Goal: Information Seeking & Learning: Learn about a topic

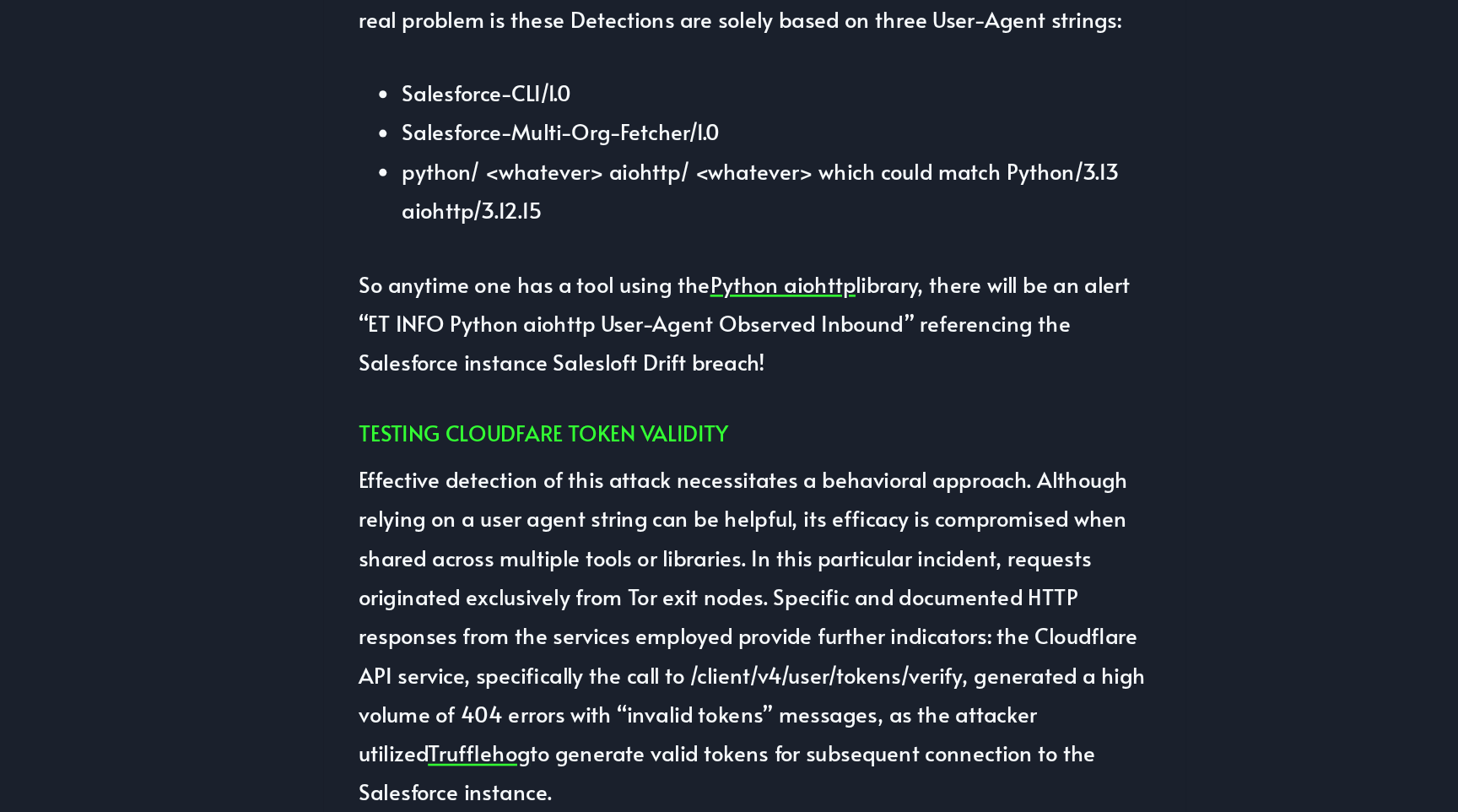
scroll to position [2850, 0]
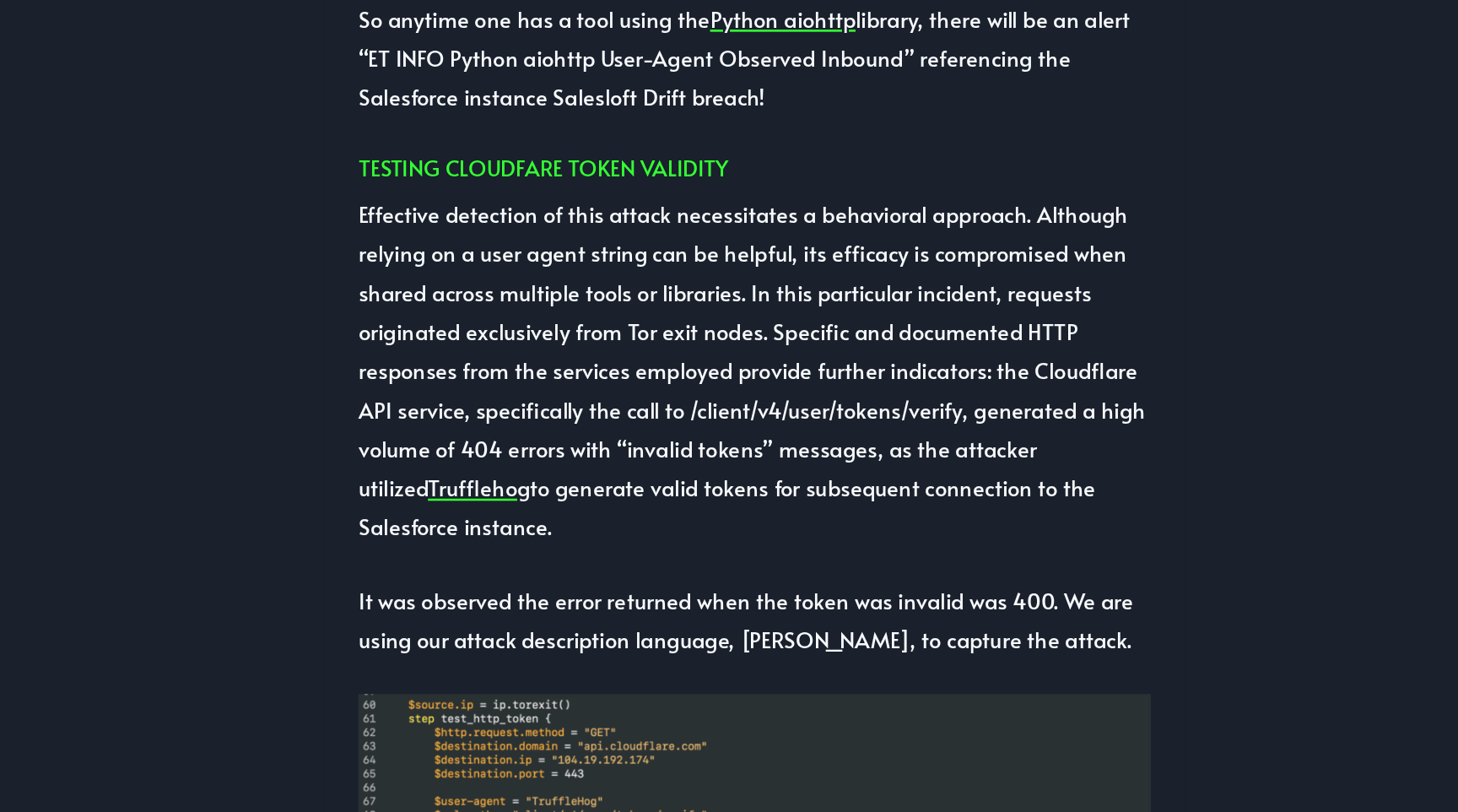
click at [543, 534] on p "Effective detection of this attack necessitates a behavioral approach. Although…" at bounding box center [728, 468] width 615 height 274
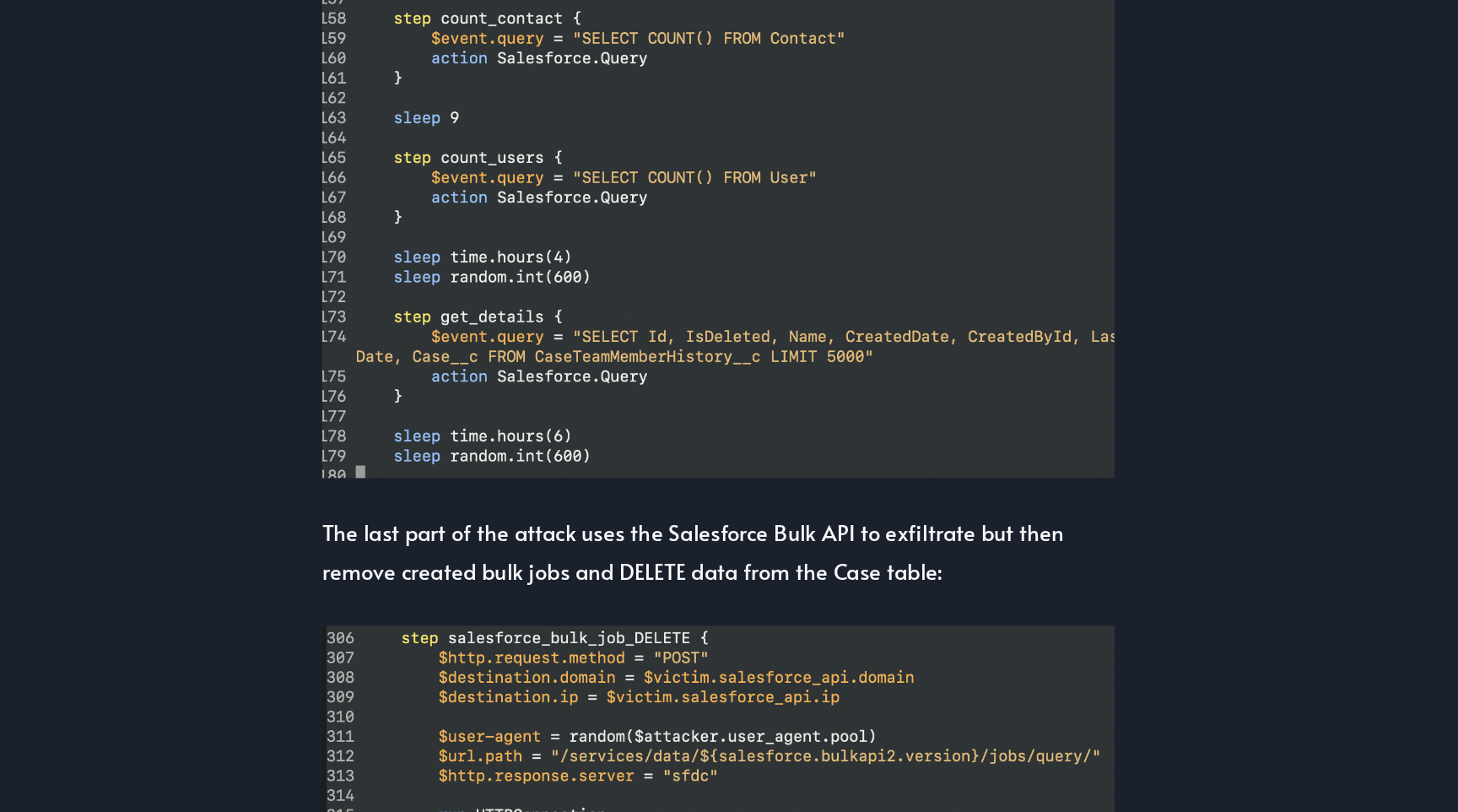
scroll to position [4655, 0]
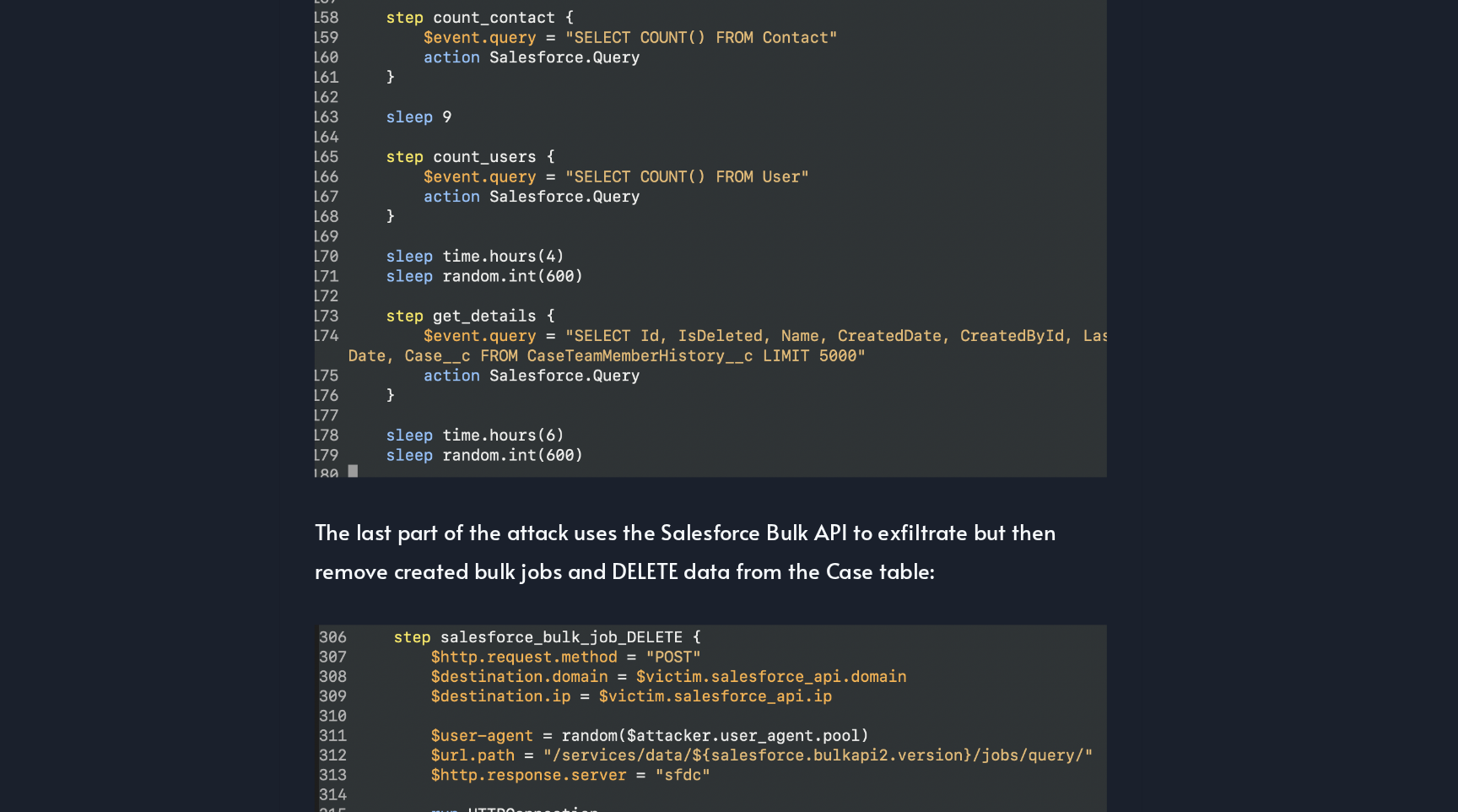
click at [700, 594] on p "The last part of the attack uses the Salesforce Bulk API to exfiltrate but then…" at bounding box center [728, 608] width 615 height 60
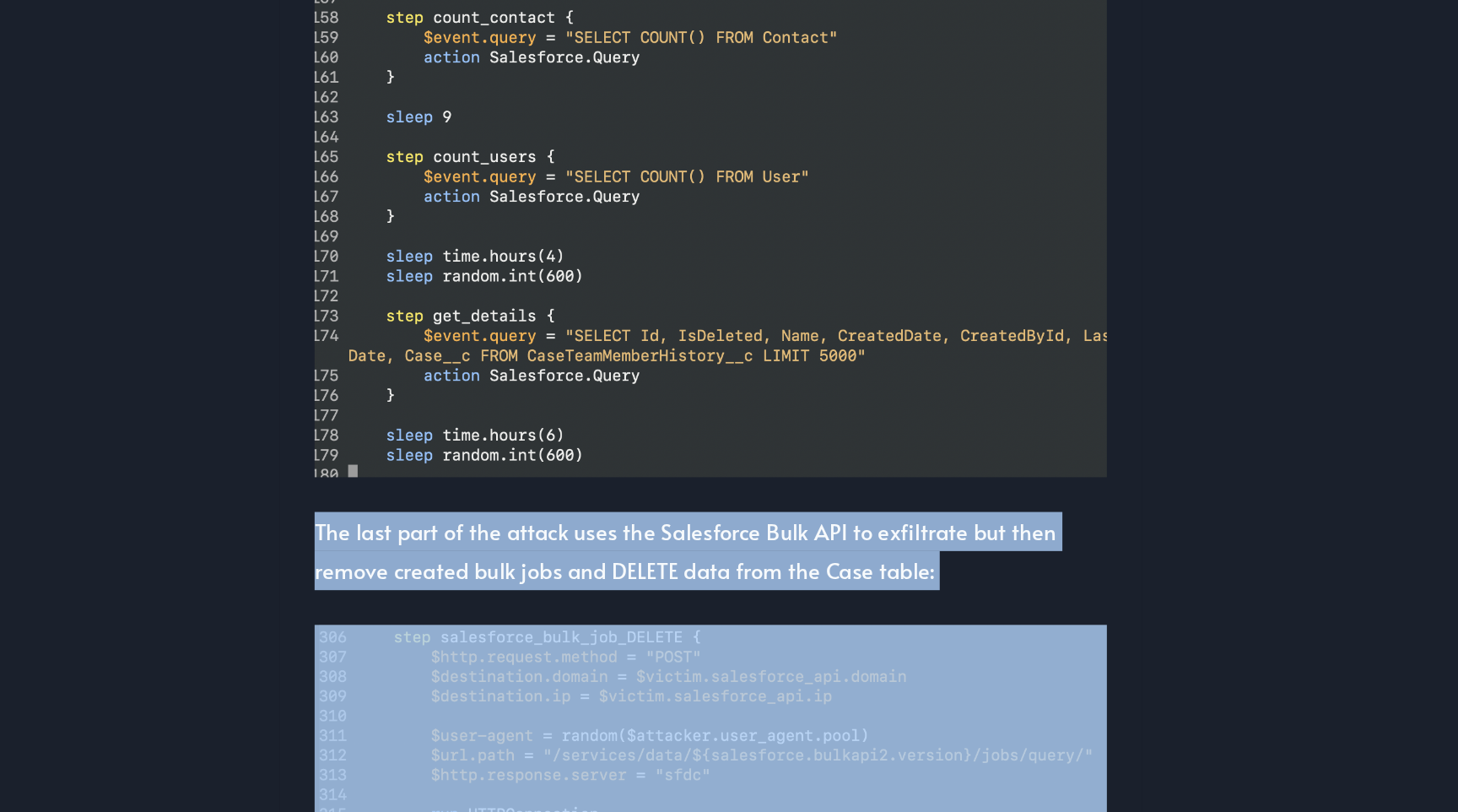
click at [700, 594] on p "The last part of the attack uses the Salesforce Bulk API to exfiltrate but then…" at bounding box center [728, 608] width 615 height 60
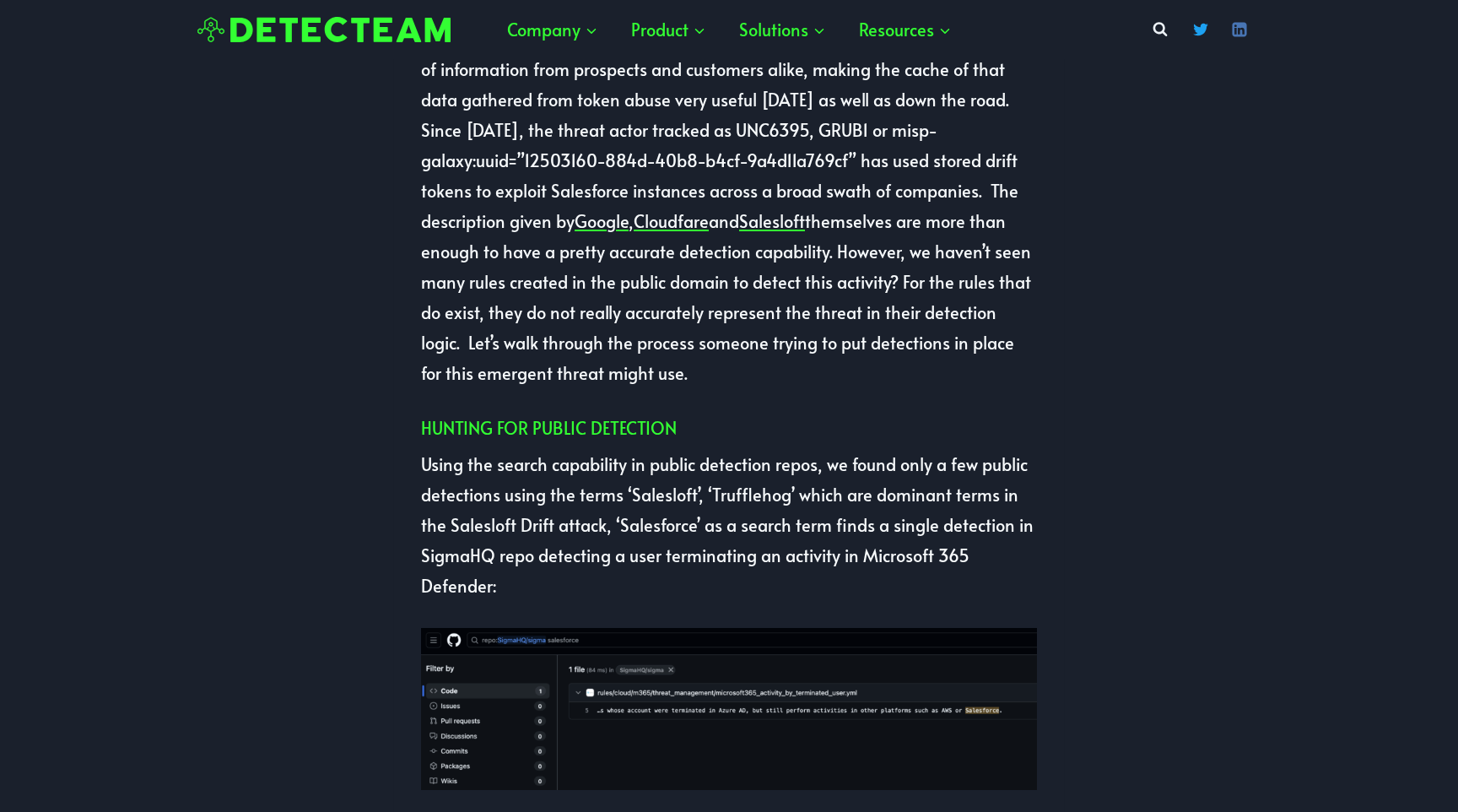
scroll to position [0, 0]
